Goal: Task Accomplishment & Management: Complete application form

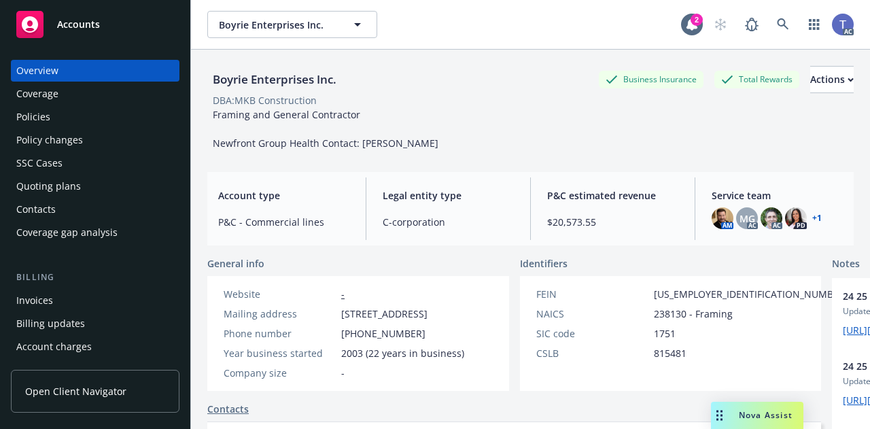
click at [31, 124] on div "Policies" at bounding box center [33, 117] width 34 height 22
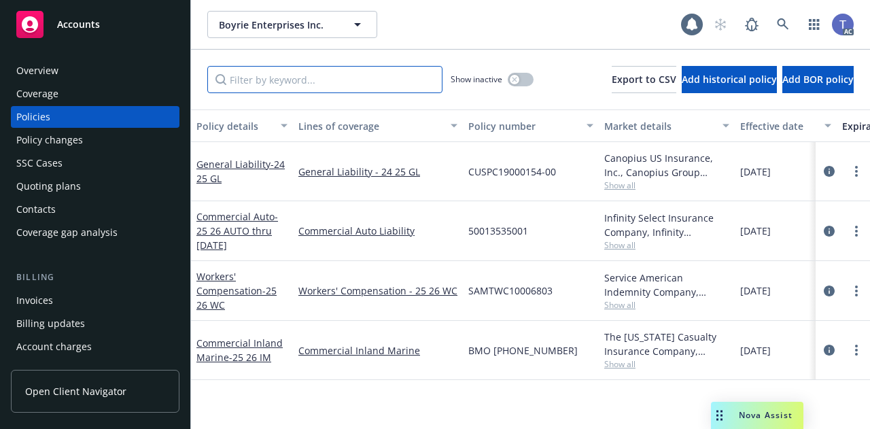
click at [305, 78] on input "Filter by keyword..." at bounding box center [324, 79] width 235 height 27
paste input "SAMTWC10006803"
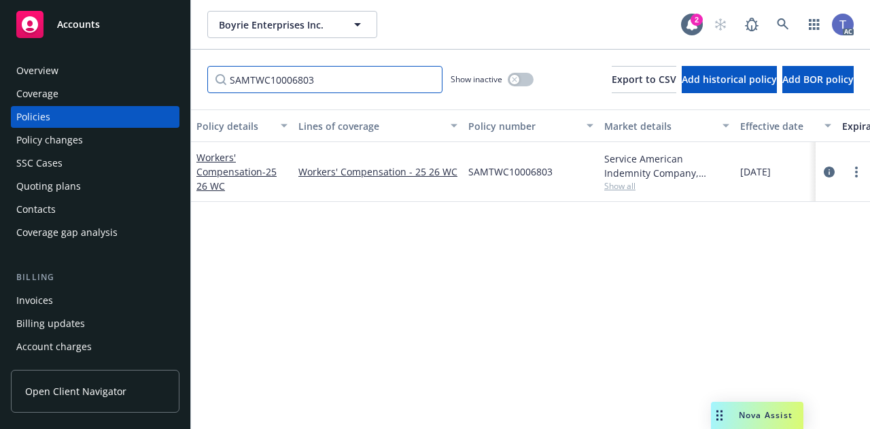
type input "SAMTWC10006803"
click at [622, 187] on span "Show all" at bounding box center [666, 186] width 125 height 12
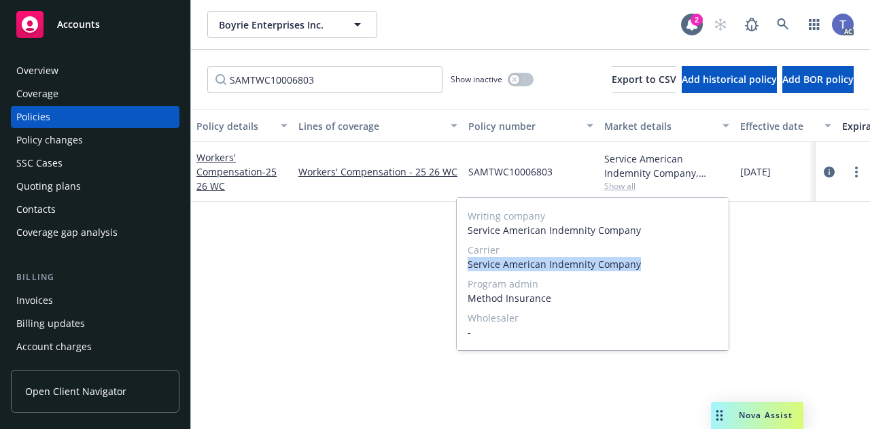
drag, startPoint x: 466, startPoint y: 260, endPoint x: 639, endPoint y: 268, distance: 173.5
click at [639, 268] on div "Writing company Service American Indemnity Company Carrier Service American Ind…" at bounding box center [593, 274] width 272 height 152
copy span "Service American Indemnity Company"
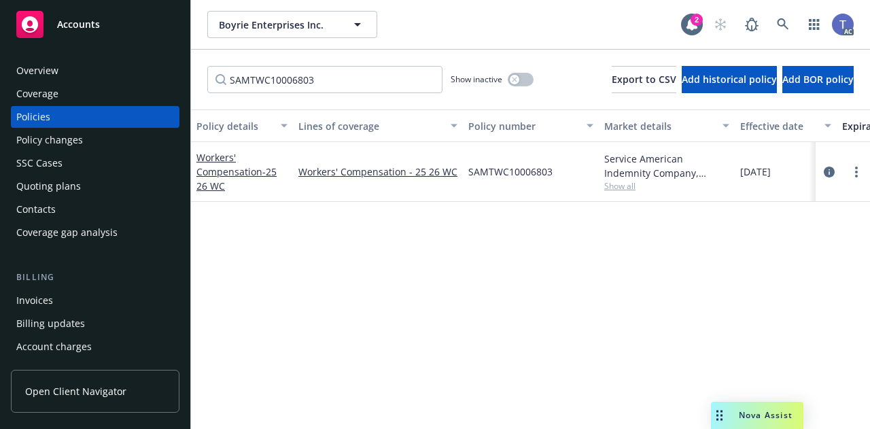
click at [476, 32] on div "Boyrie Enterprises Inc. Boyrie Enterprises Inc." at bounding box center [444, 24] width 474 height 27
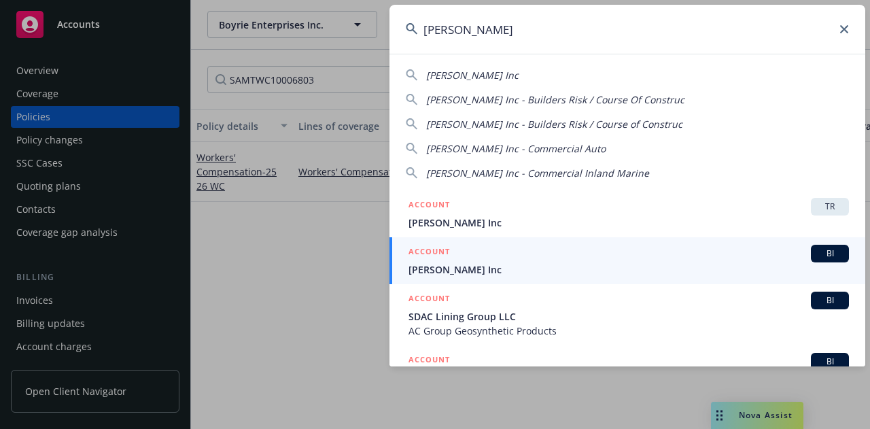
type input "[PERSON_NAME]"
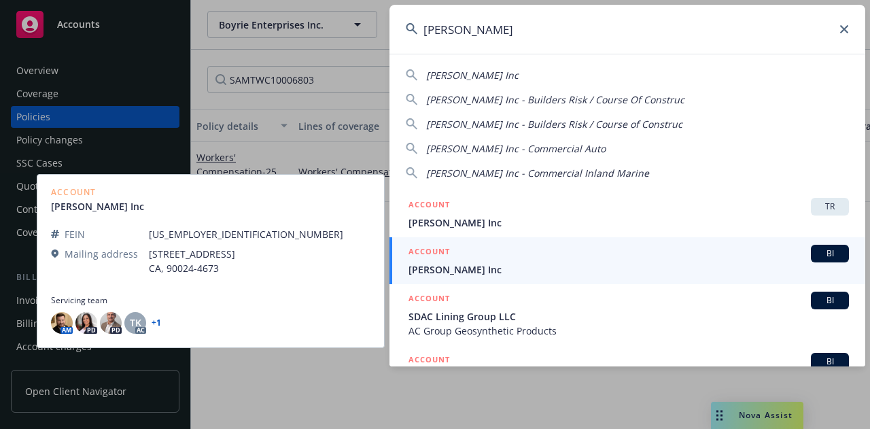
click at [445, 251] on h5 "ACCOUNT" at bounding box center [428, 253] width 41 height 16
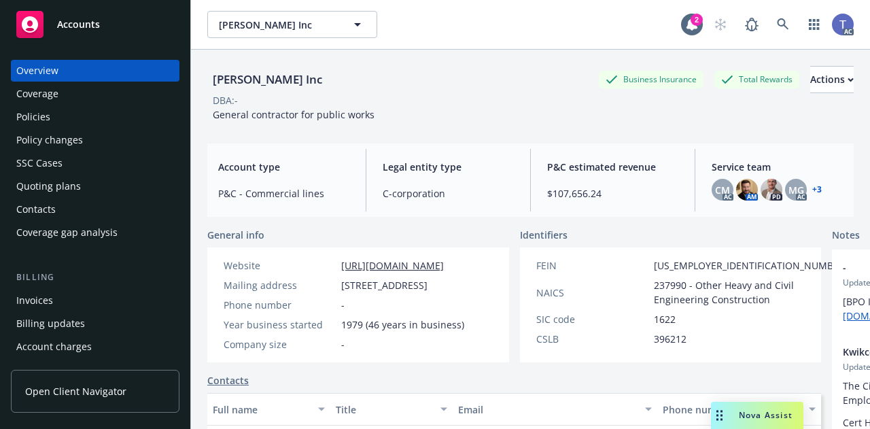
click at [86, 124] on div "Policies" at bounding box center [95, 117] width 158 height 22
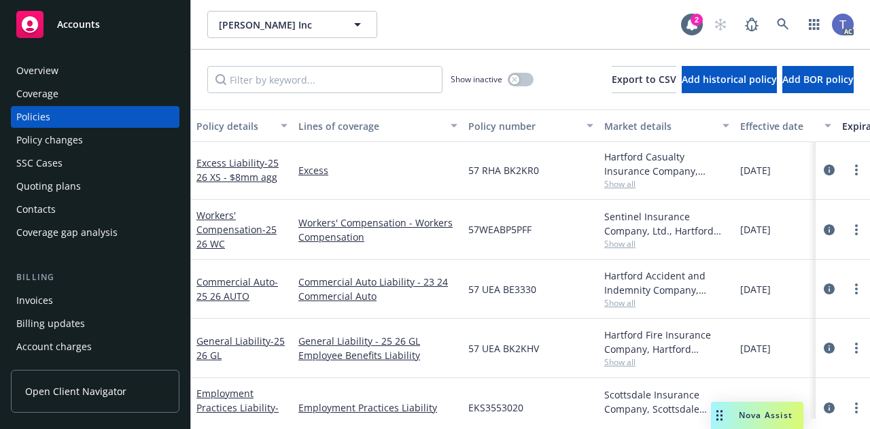
scroll to position [228, 0]
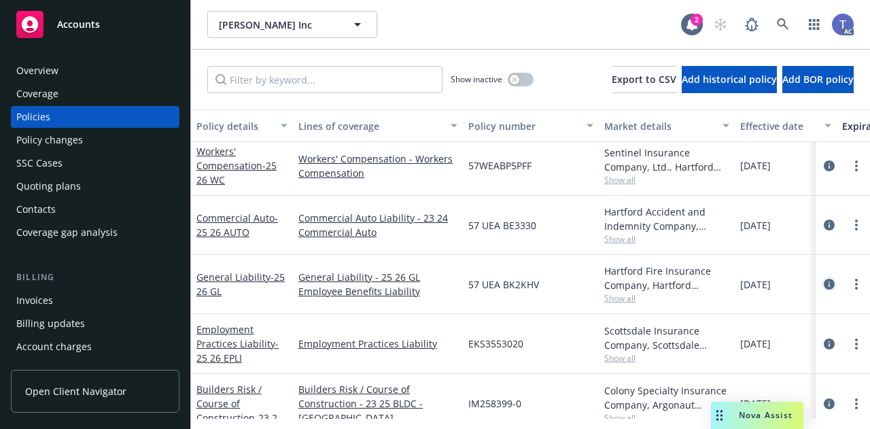
click at [824, 283] on icon "circleInformation" at bounding box center [829, 284] width 11 height 11
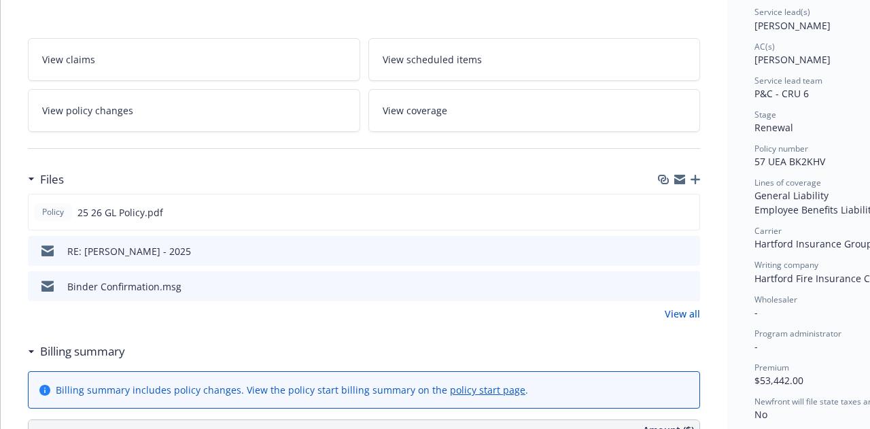
scroll to position [208, 0]
click at [690, 282] on icon "preview file" at bounding box center [687, 285] width 12 height 10
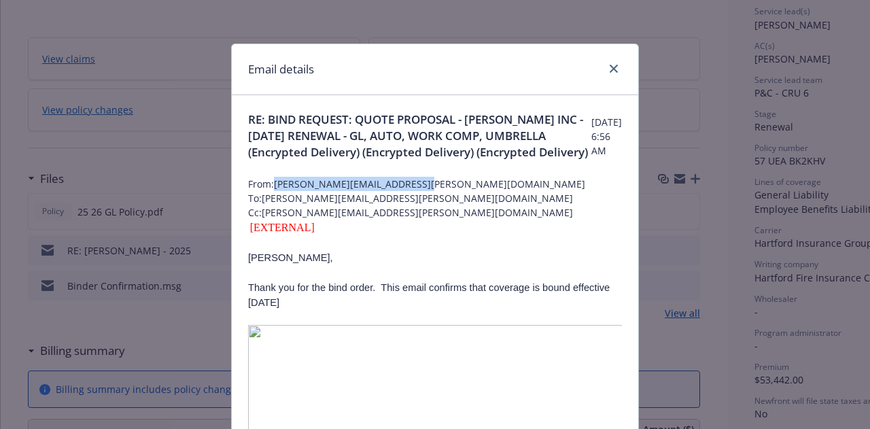
drag, startPoint x: 273, startPoint y: 200, endPoint x: 417, endPoint y: 199, distance: 144.1
click at [417, 191] on span "From: [PERSON_NAME][EMAIL_ADDRESS][PERSON_NAME][DOMAIN_NAME]" at bounding box center [435, 184] width 374 height 14
copy span "[PERSON_NAME][EMAIL_ADDRESS][PERSON_NAME][DOMAIN_NAME]"
click at [605, 65] on link "close" at bounding box center [613, 68] width 16 height 16
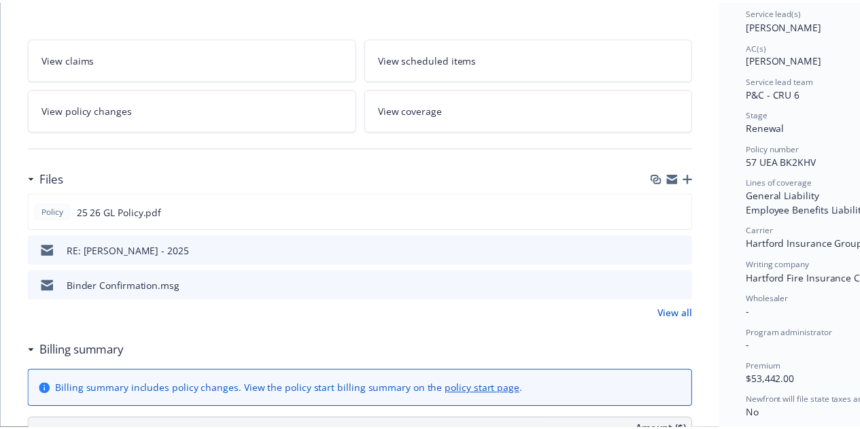
scroll to position [0, 0]
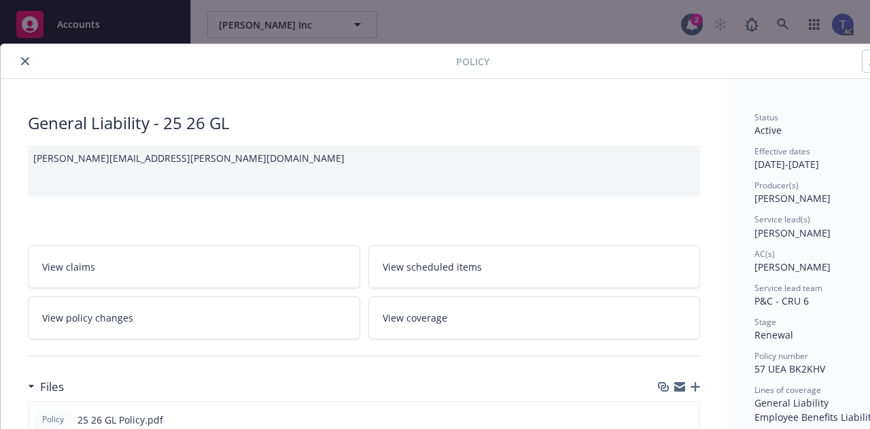
click at [133, 325] on link "View policy changes" at bounding box center [194, 317] width 332 height 43
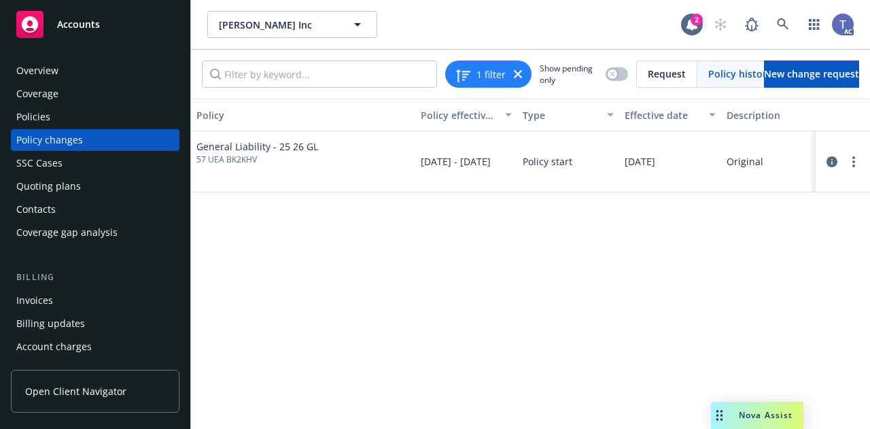
click at [252, 155] on span "57 UEA BK2KHV" at bounding box center [257, 160] width 122 height 12
copy span "57 UEA BK2KHV"
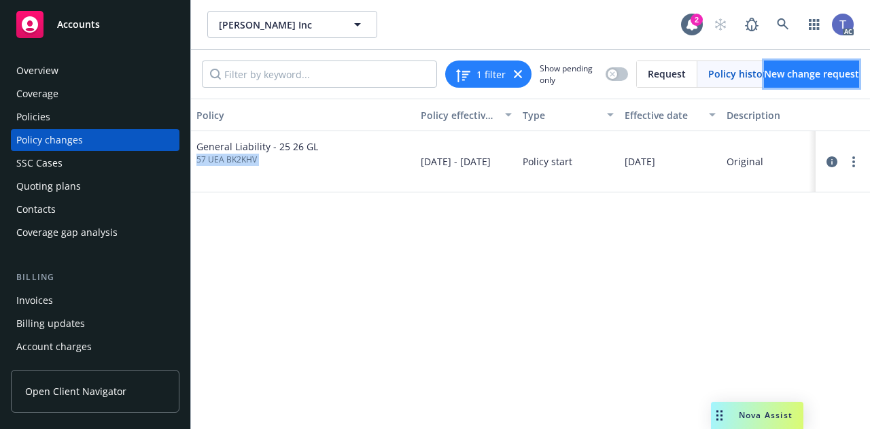
click at [828, 67] on span "New change request" at bounding box center [811, 73] width 95 height 13
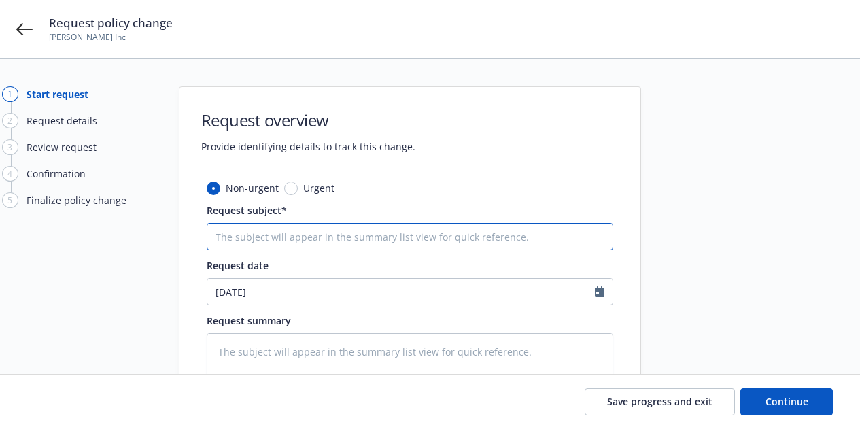
click at [374, 239] on input "Request subject*" at bounding box center [410, 236] width 406 height 27
paste input "25-26 The Hartford GL #57 UEA BK2KHV Eff [DATE] Add The County of LA as AI"
type textarea "x"
type input "25-26 The Hartford GL #57 UEA BK2KHV Eff [DATE] Add The County of LA as AI"
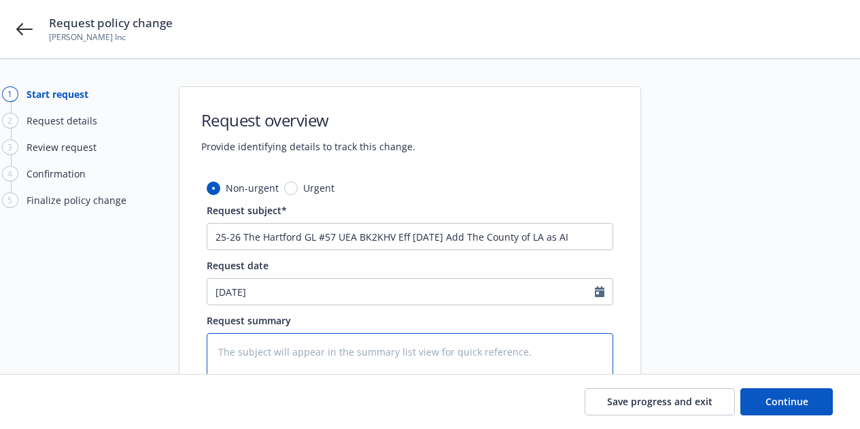
click at [381, 368] on textarea at bounding box center [410, 373] width 406 height 80
paste textarea "25-26 The Hartford GL #57 UEA BK2KHV Eff [DATE] Add The County of LA as AI"
type textarea "x"
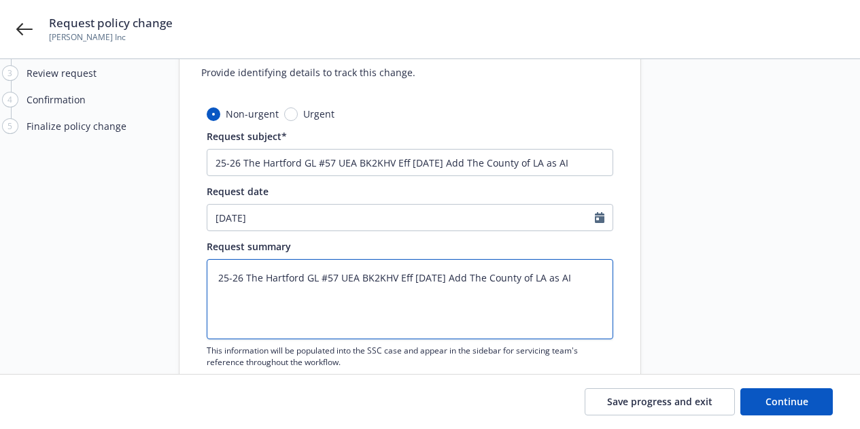
scroll to position [75, 0]
type textarea "25-26 The Hartford GL #57 UEA BK2KHV Eff [DATE] Add The County of LA as AI"
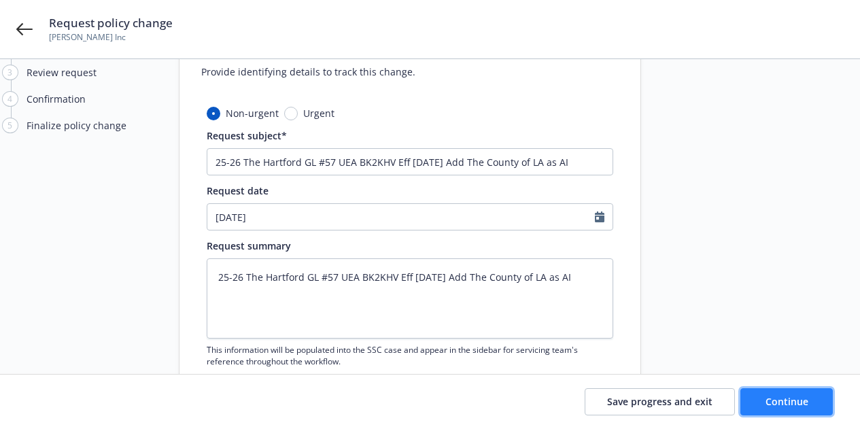
click at [767, 395] on span "Continue" at bounding box center [786, 401] width 43 height 13
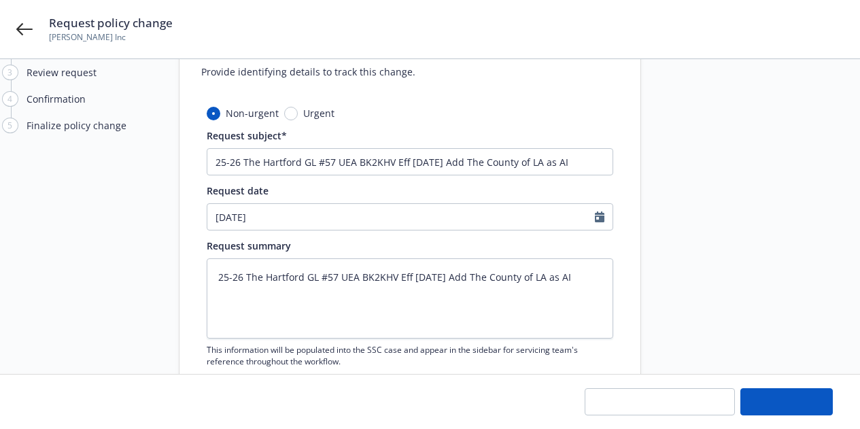
type textarea "x"
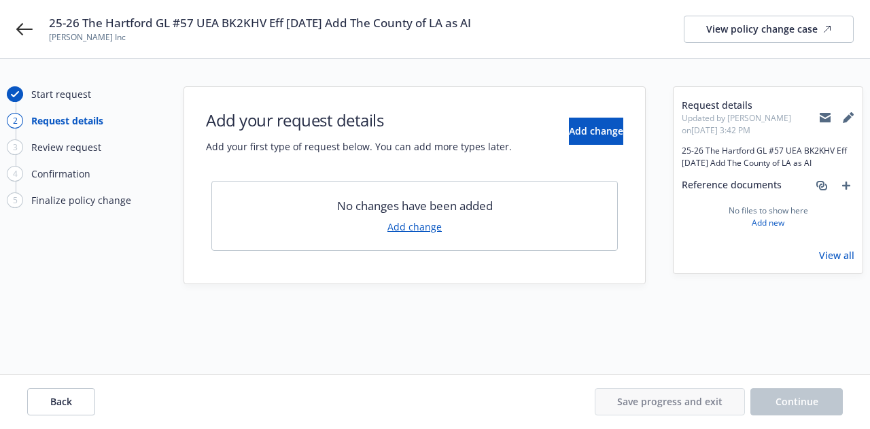
click at [414, 219] on div "No changes have been added Add change" at bounding box center [414, 216] width 406 height 70
click at [410, 225] on link "Add change" at bounding box center [414, 226] width 54 height 14
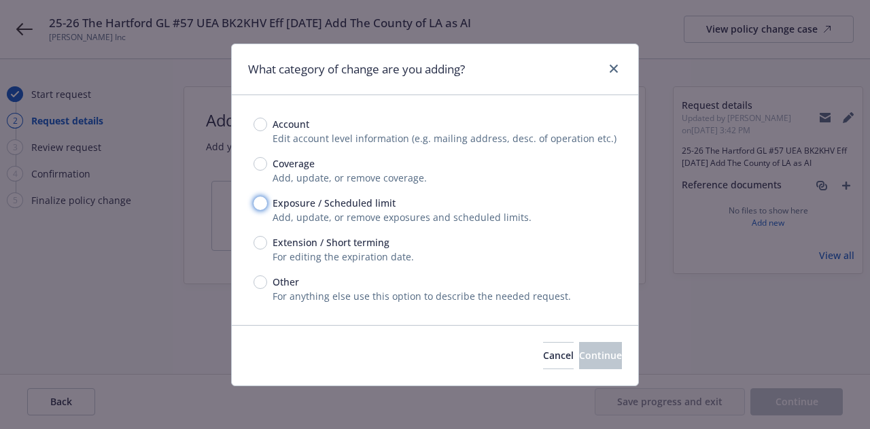
click at [253, 200] on input "Exposure / Scheduled limit" at bounding box center [260, 203] width 14 height 14
radio input "true"
click at [589, 352] on span "Continue" at bounding box center [600, 355] width 43 height 13
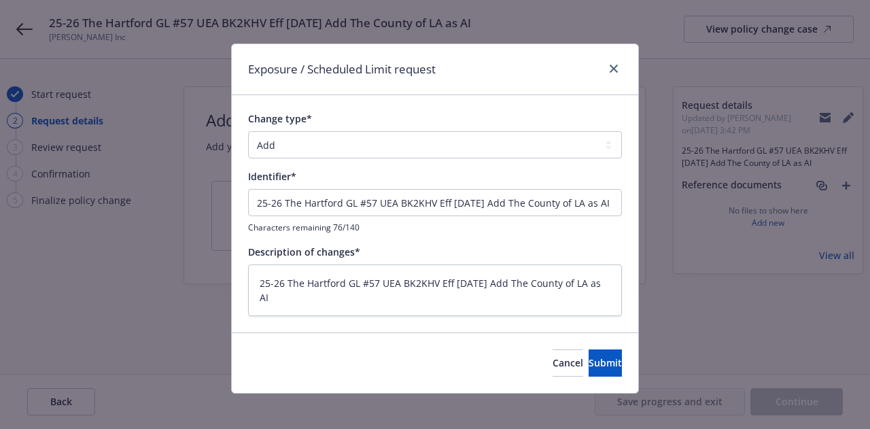
click at [605, 378] on div "Cancel Submit" at bounding box center [435, 362] width 406 height 60
click at [599, 366] on button "Submit" at bounding box center [604, 362] width 33 height 27
type textarea "x"
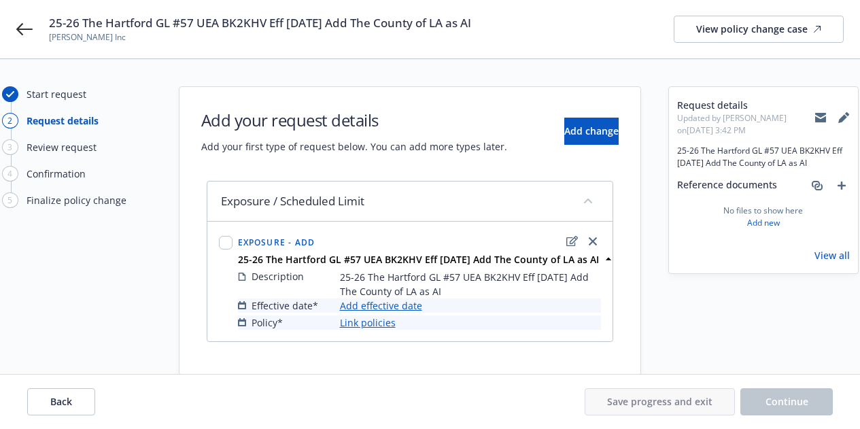
click at [390, 306] on link "Add effective date" at bounding box center [381, 305] width 82 height 14
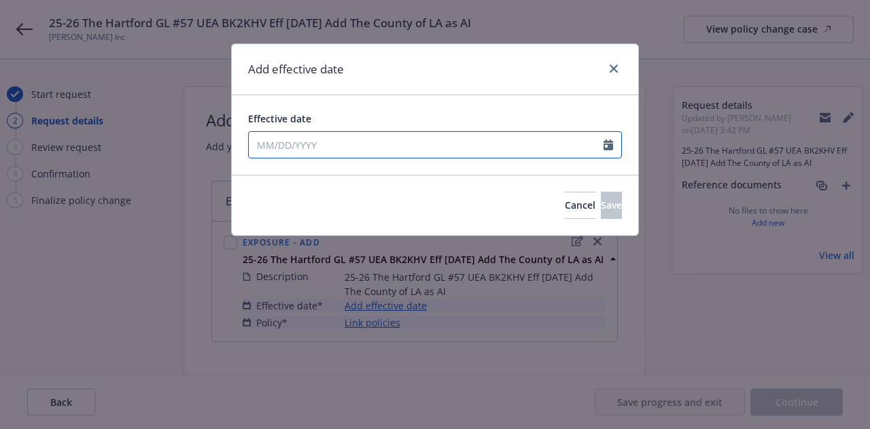
click at [406, 145] on input "Effective date" at bounding box center [426, 145] width 355 height 26
select select "9"
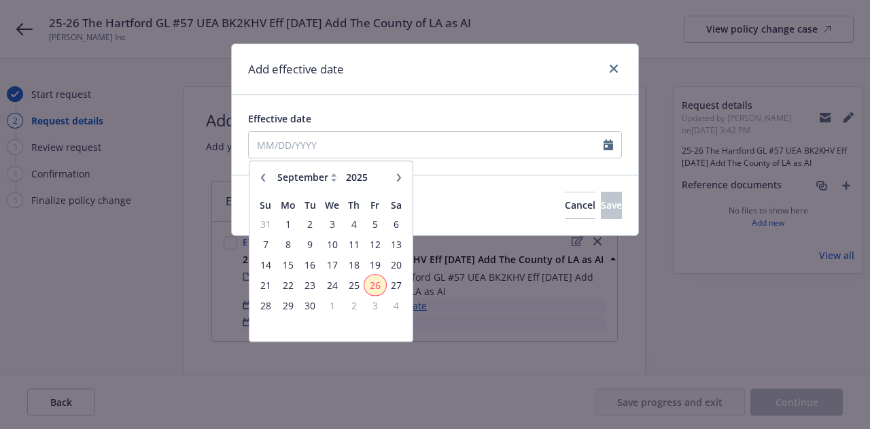
click at [372, 282] on span "26" at bounding box center [375, 285] width 18 height 17
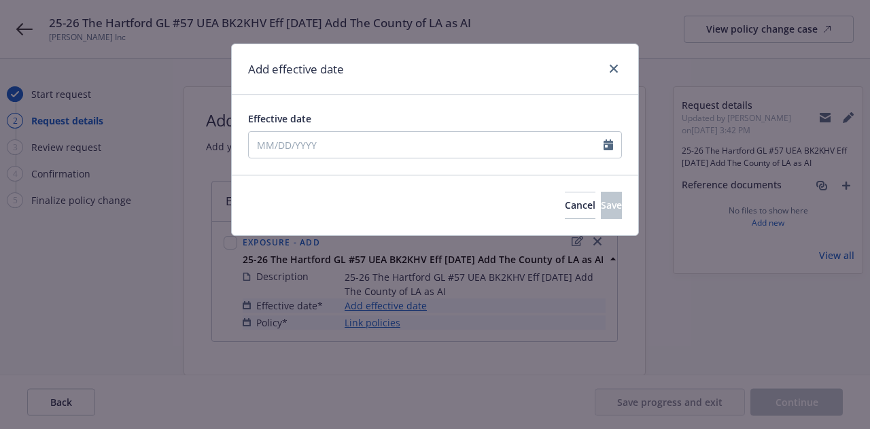
type input "[DATE]"
click at [601, 207] on span "Save" at bounding box center [611, 204] width 21 height 13
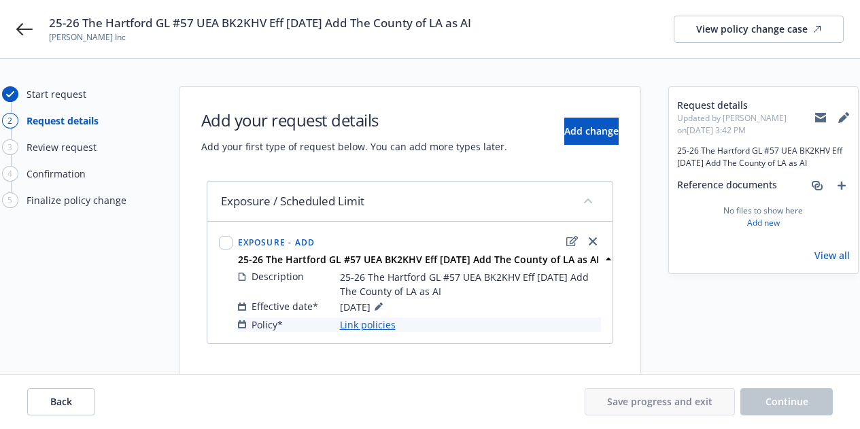
click at [379, 321] on link "Link policies" at bounding box center [368, 324] width 56 height 14
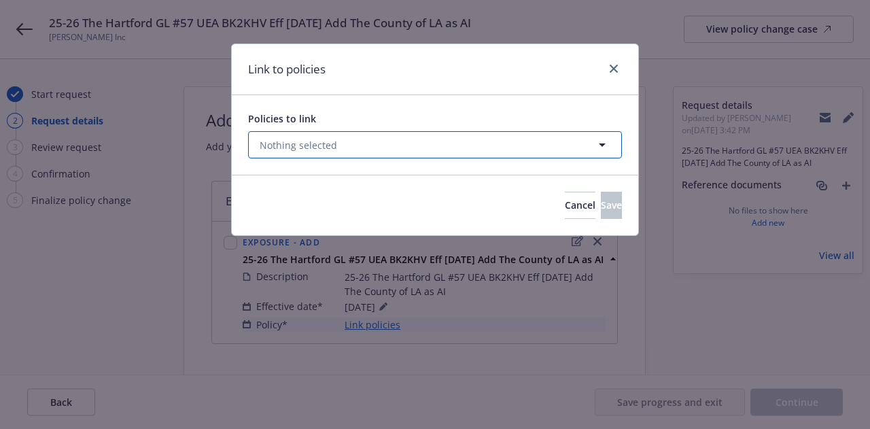
click at [452, 146] on button "Nothing selected" at bounding box center [435, 144] width 374 height 27
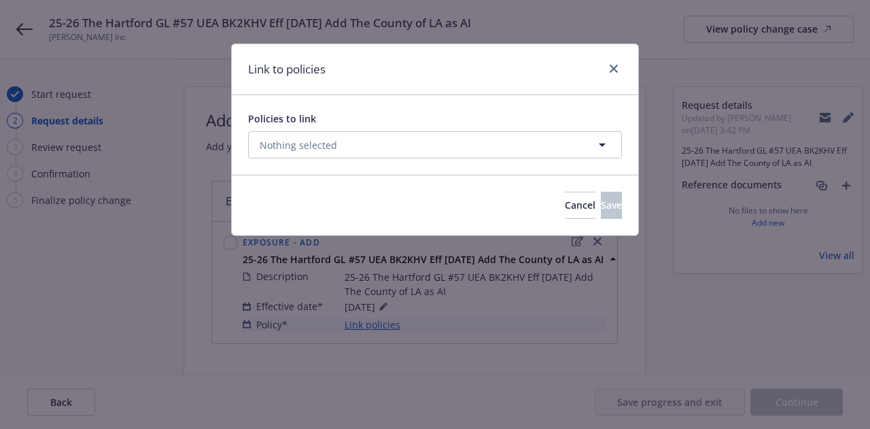
select select "ACTIVE"
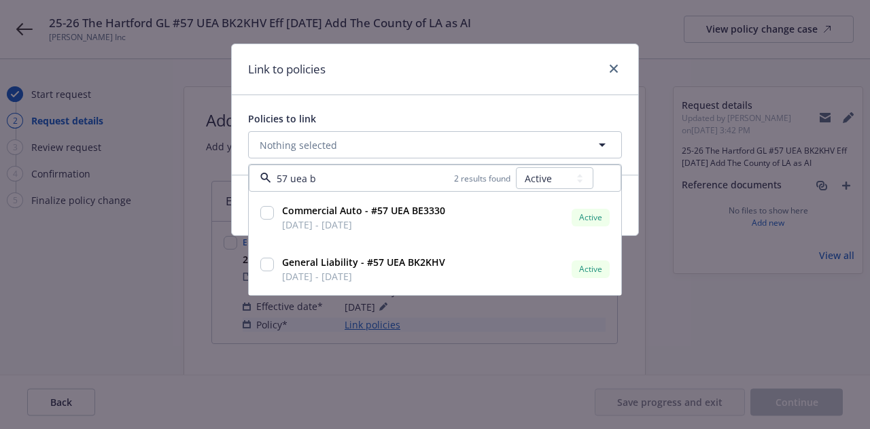
type input "57 uea bk"
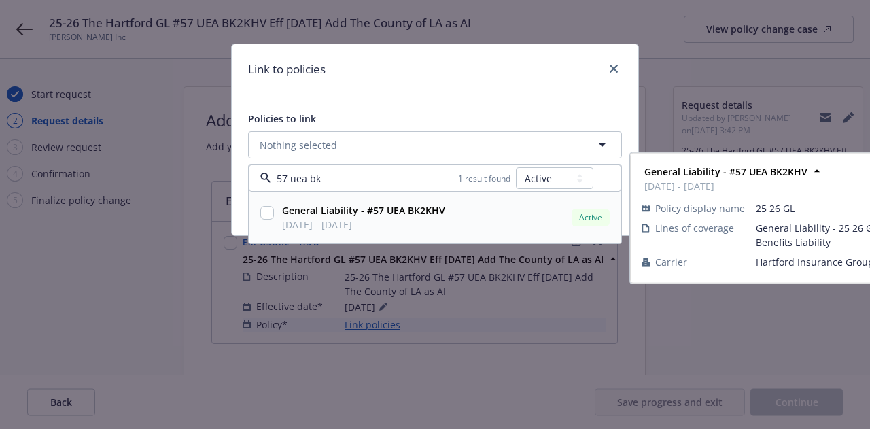
click at [300, 214] on strong "General Liability - #57 UEA BK2KHV" at bounding box center [363, 210] width 163 height 13
checkbox input "true"
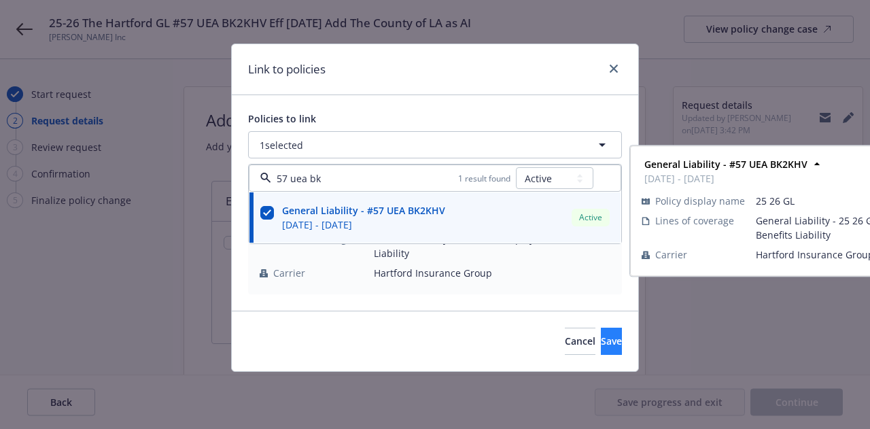
type input "57 uea bk"
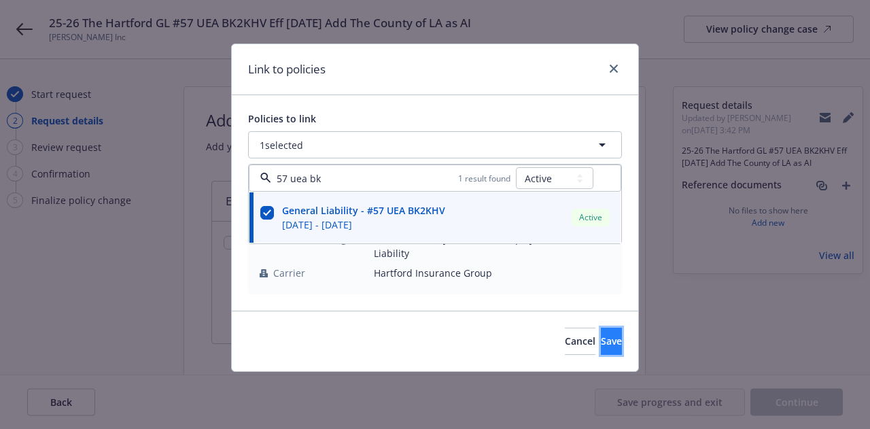
click at [601, 344] on button "Save" at bounding box center [611, 341] width 21 height 27
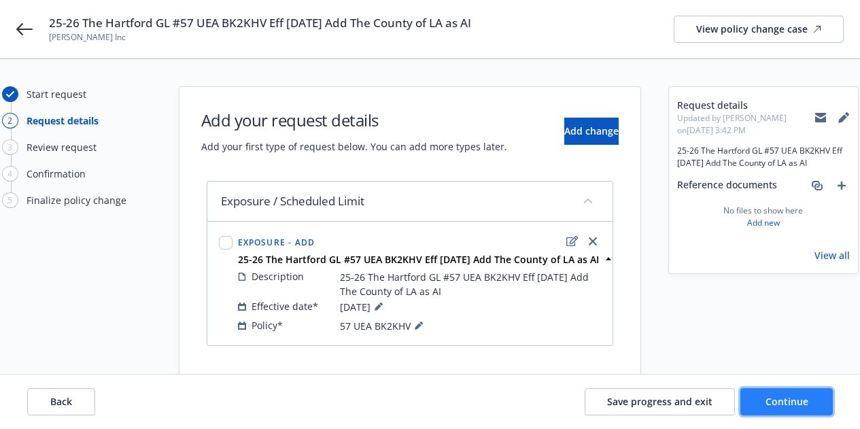
click at [750, 399] on button "Continue" at bounding box center [786, 401] width 92 height 27
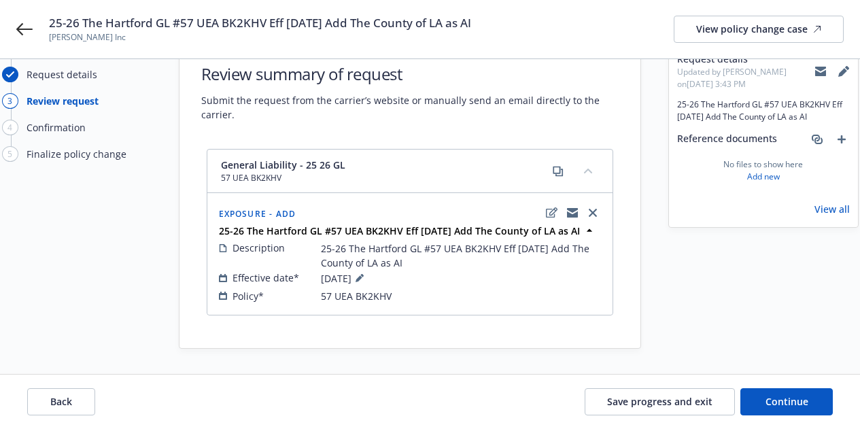
scroll to position [48, 0]
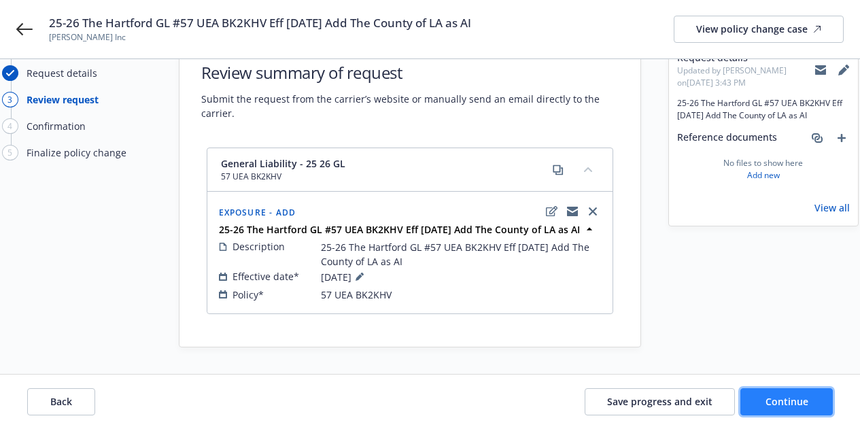
click at [761, 404] on button "Continue" at bounding box center [786, 401] width 92 height 27
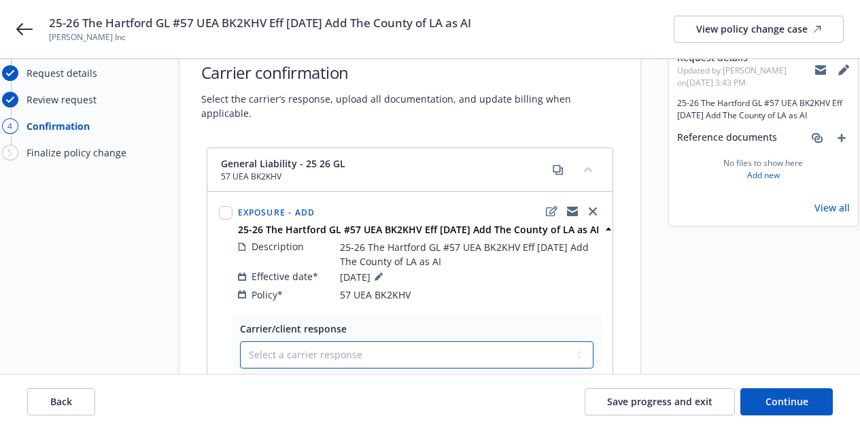
click at [491, 341] on select "Select a carrier response Accepted Accepted with revision No endorsement needed…" at bounding box center [416, 354] width 353 height 27
select select "ACCEPTED"
click at [240, 341] on select "Select a carrier response Accepted Accepted with revision No endorsement needed…" at bounding box center [416, 354] width 353 height 27
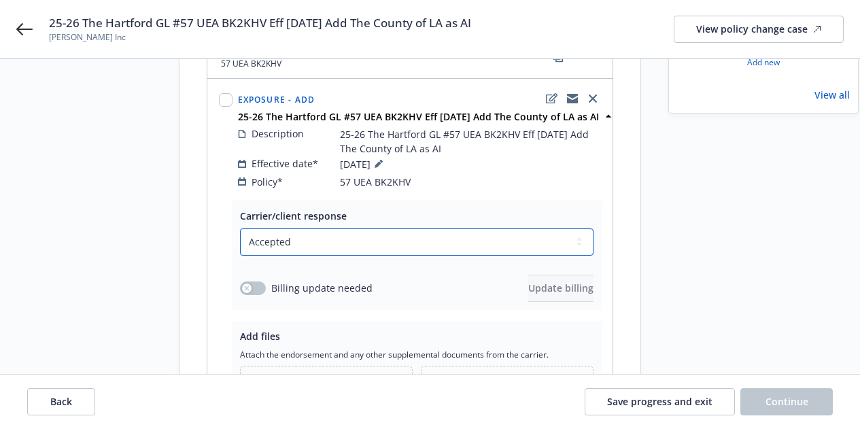
scroll to position [182, 0]
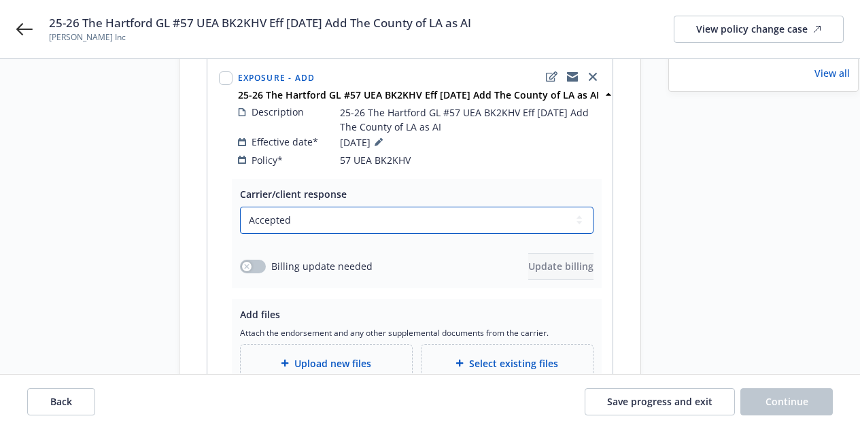
click at [457, 213] on select "Select a carrier response Accepted Accepted with revision No endorsement needed…" at bounding box center [416, 220] width 353 height 27
click at [403, 187] on div "Carrier/client response Select a carrier response Accepted Accepted with revisi…" at bounding box center [416, 233] width 353 height 93
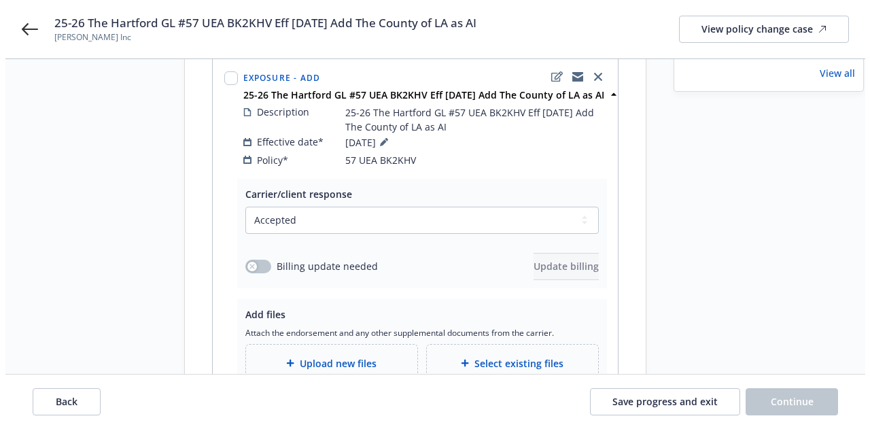
scroll to position [0, 0]
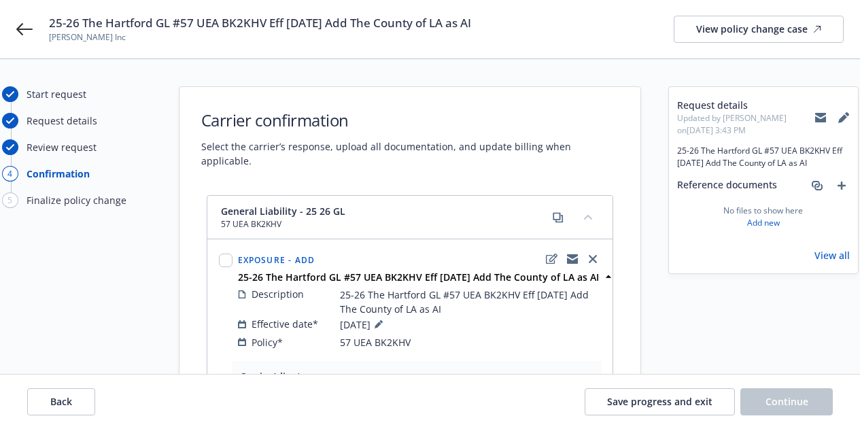
click at [821, 117] on icon at bounding box center [820, 117] width 11 height 11
click at [274, 218] on span "57 UEA BK2KHV" at bounding box center [283, 224] width 124 height 12
copy div "57 UEA BK2KHV"
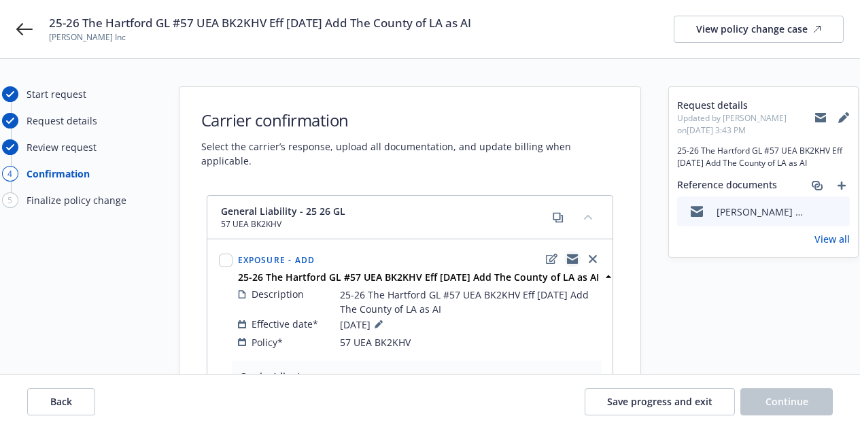
click at [573, 254] on icon "copyLogging" at bounding box center [572, 256] width 11 height 5
click at [641, 402] on span "Save progress and exit" at bounding box center [659, 401] width 105 height 13
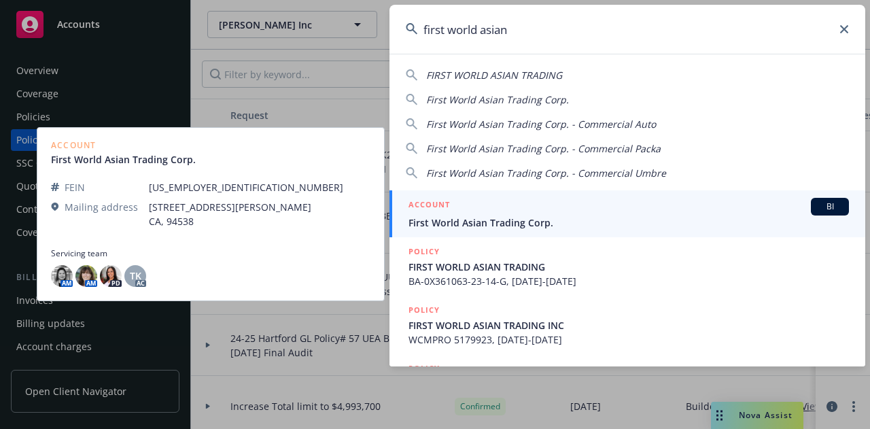
type input "first world asian"
click at [522, 226] on span "First World Asian Trading Corp." at bounding box center [628, 222] width 440 height 14
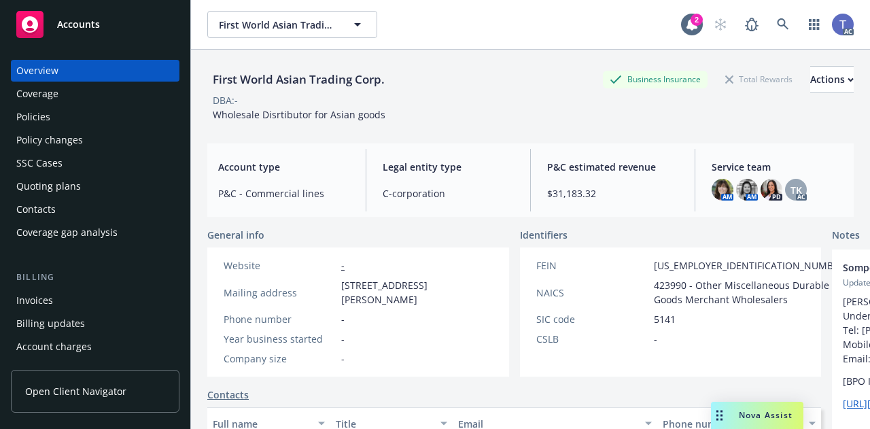
click at [395, 60] on div "First World Asian Trading Corp. Business Insurance Total Rewards Actions DBA: -…" at bounding box center [530, 91] width 646 height 83
click at [40, 122] on div "Policies" at bounding box center [33, 117] width 34 height 22
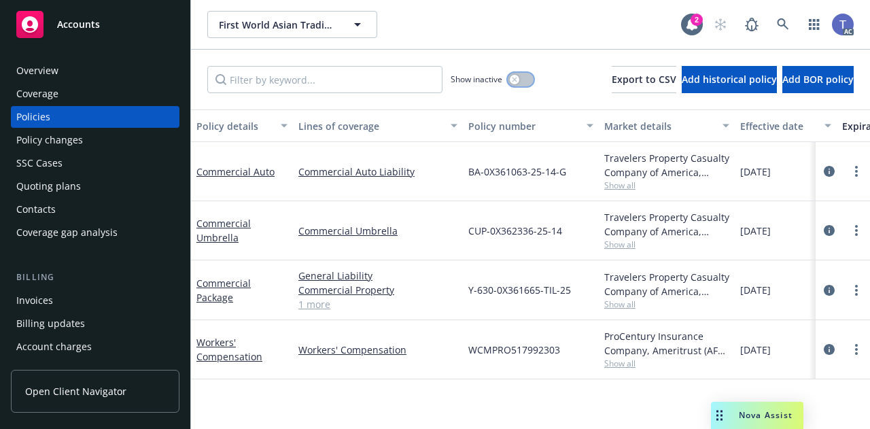
click at [510, 82] on div "button" at bounding box center [515, 80] width 10 height 10
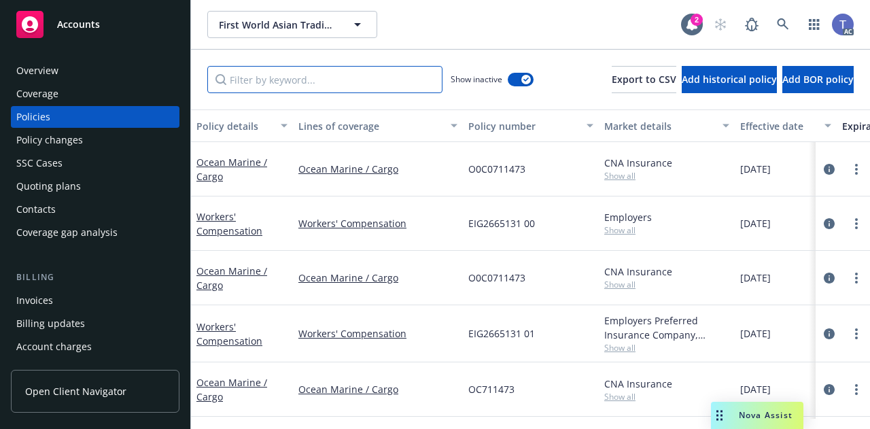
click at [376, 84] on input "Filter by keyword..." at bounding box center [324, 79] width 235 height 27
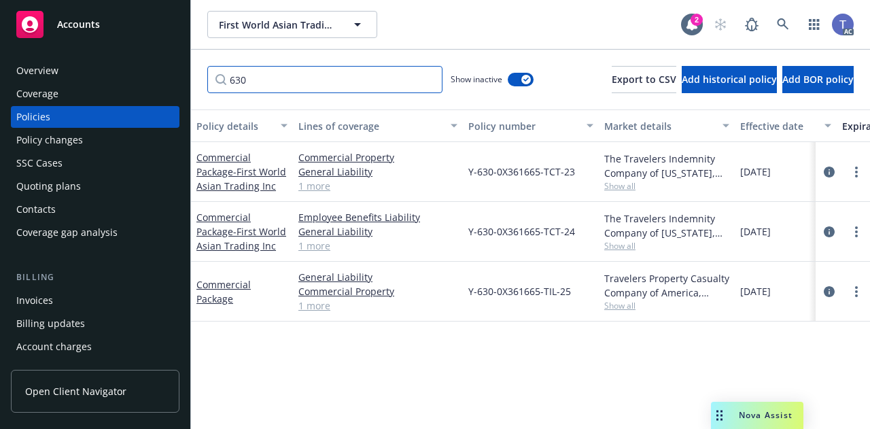
type input "630"
click at [828, 230] on icon "circleInformation" at bounding box center [829, 231] width 11 height 11
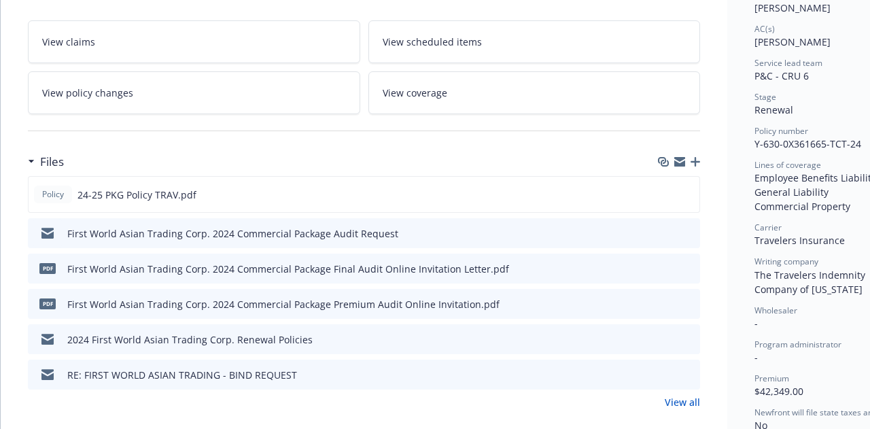
scroll to position [226, 0]
click at [688, 230] on icon "preview file" at bounding box center [687, 231] width 12 height 10
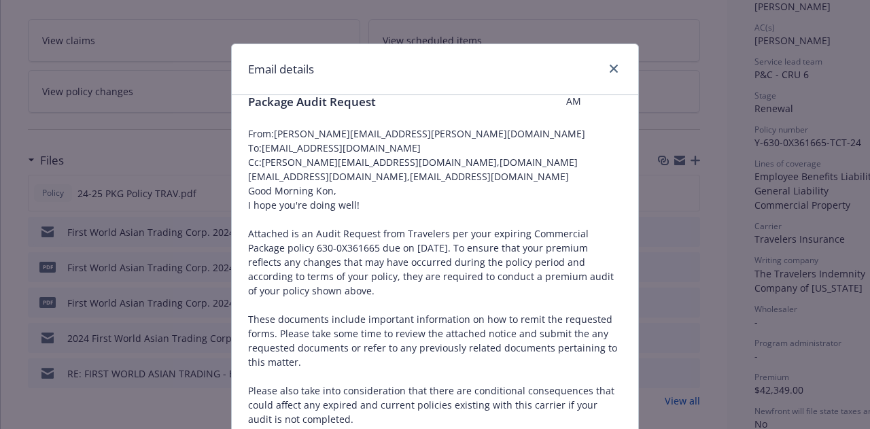
scroll to position [0, 0]
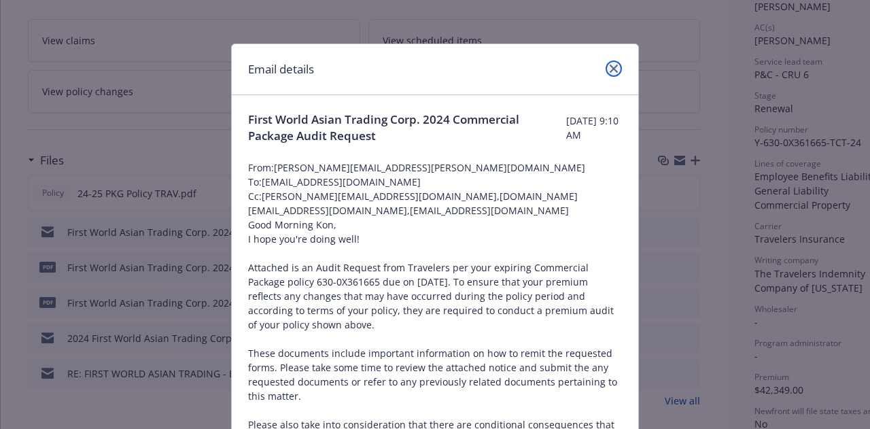
click at [610, 69] on icon "close" at bounding box center [614, 69] width 8 height 8
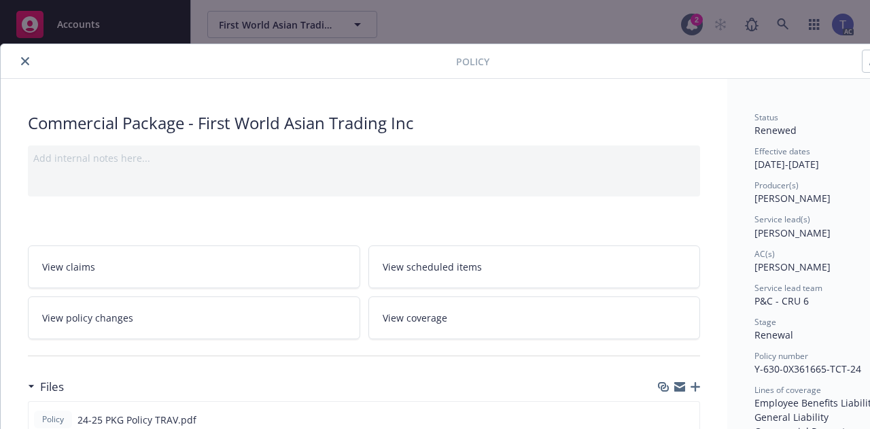
click at [26, 55] on button "close" at bounding box center [25, 61] width 16 height 16
